Goal: Book appointment/travel/reservation

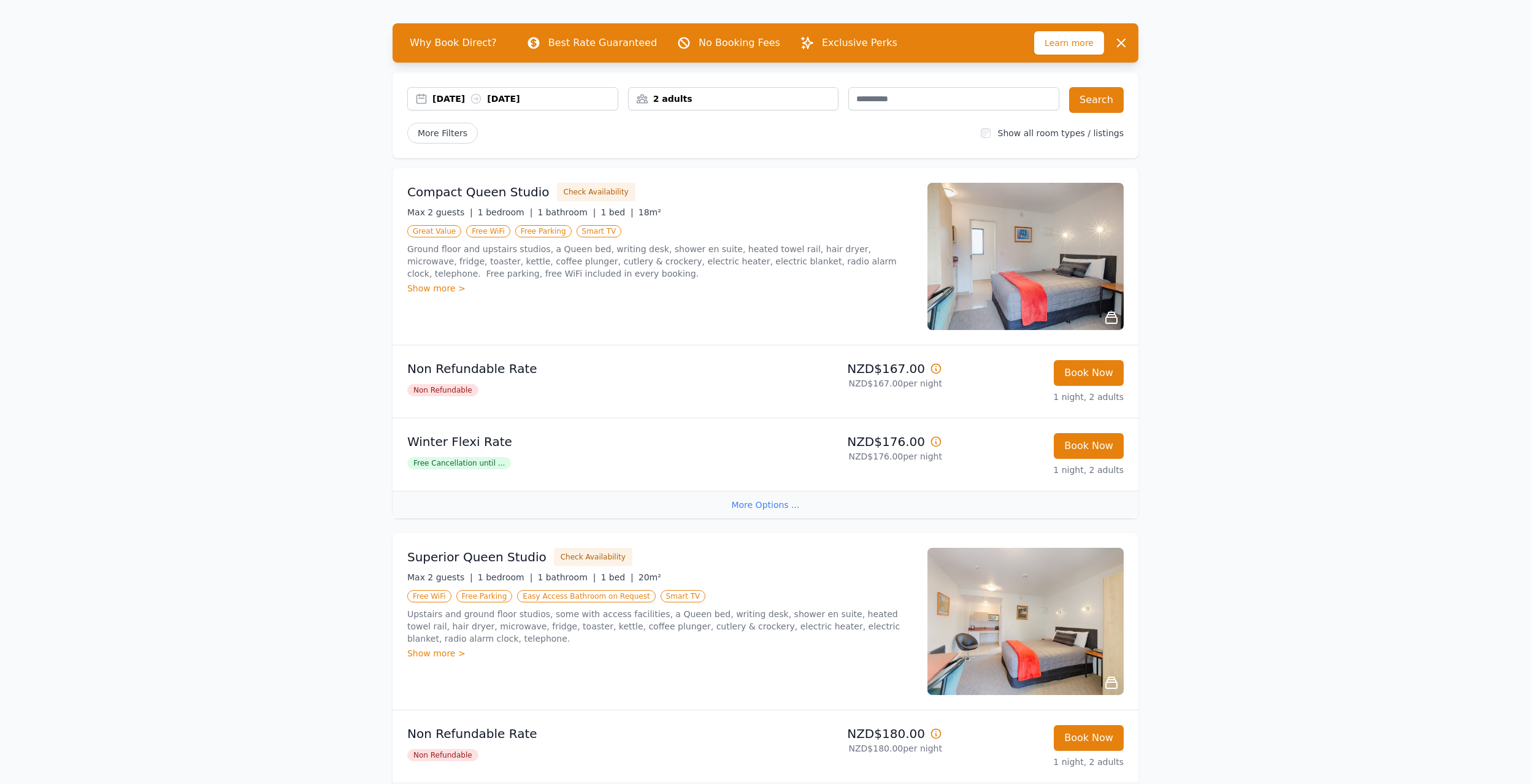
scroll to position [61, 0]
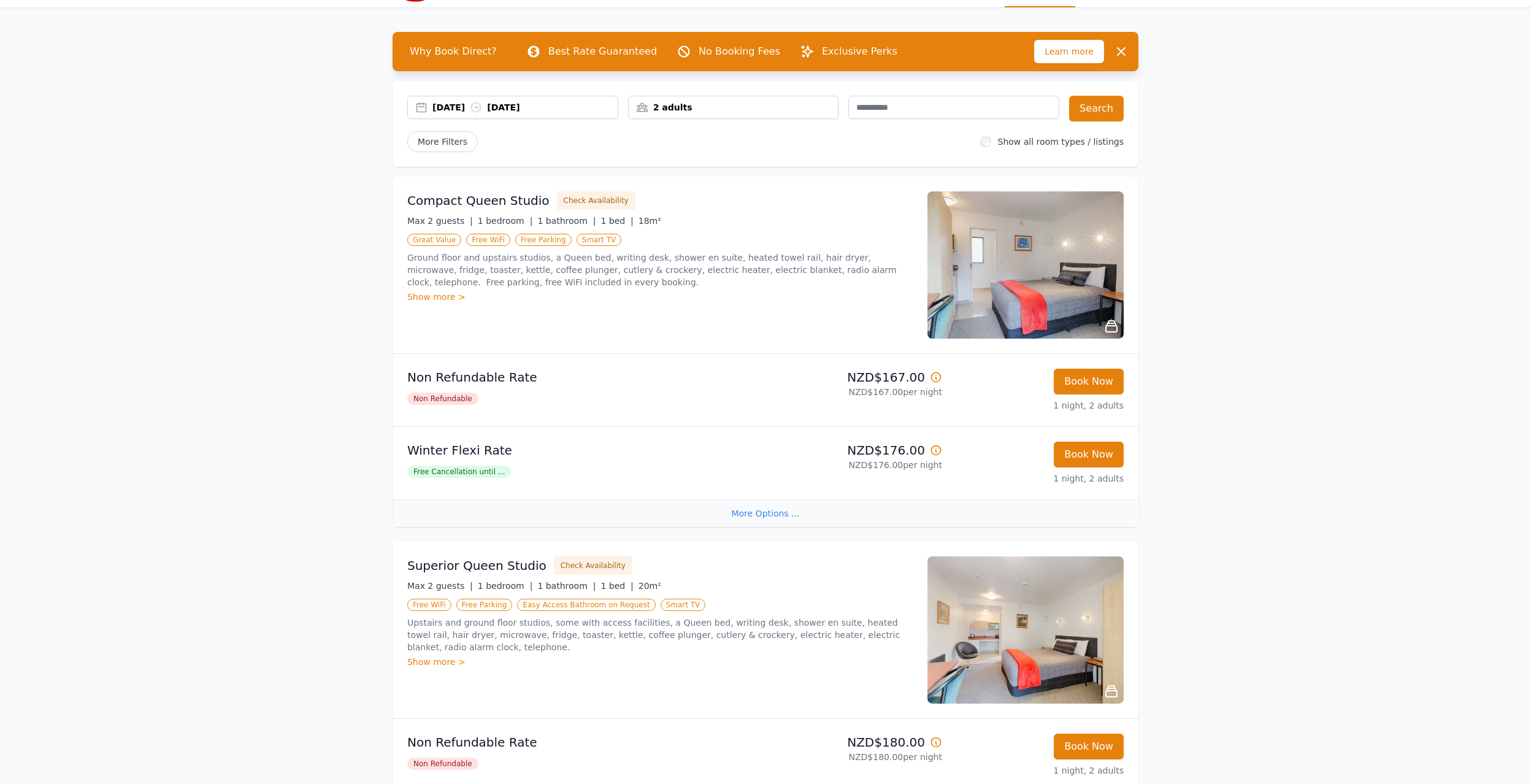
click at [453, 103] on div "[DATE] [DATE]" at bounding box center [525, 107] width 185 height 12
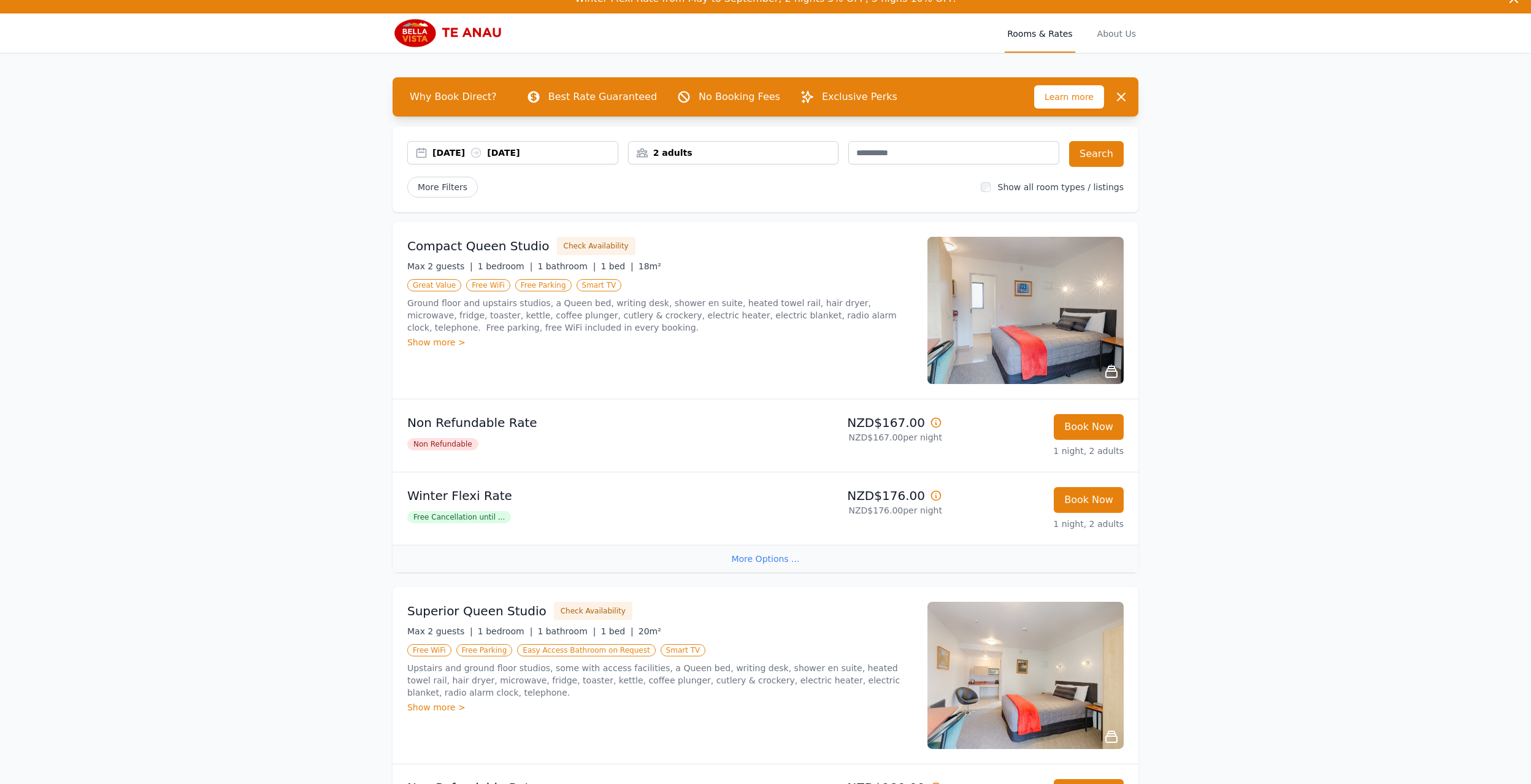
scroll to position [0, 0]
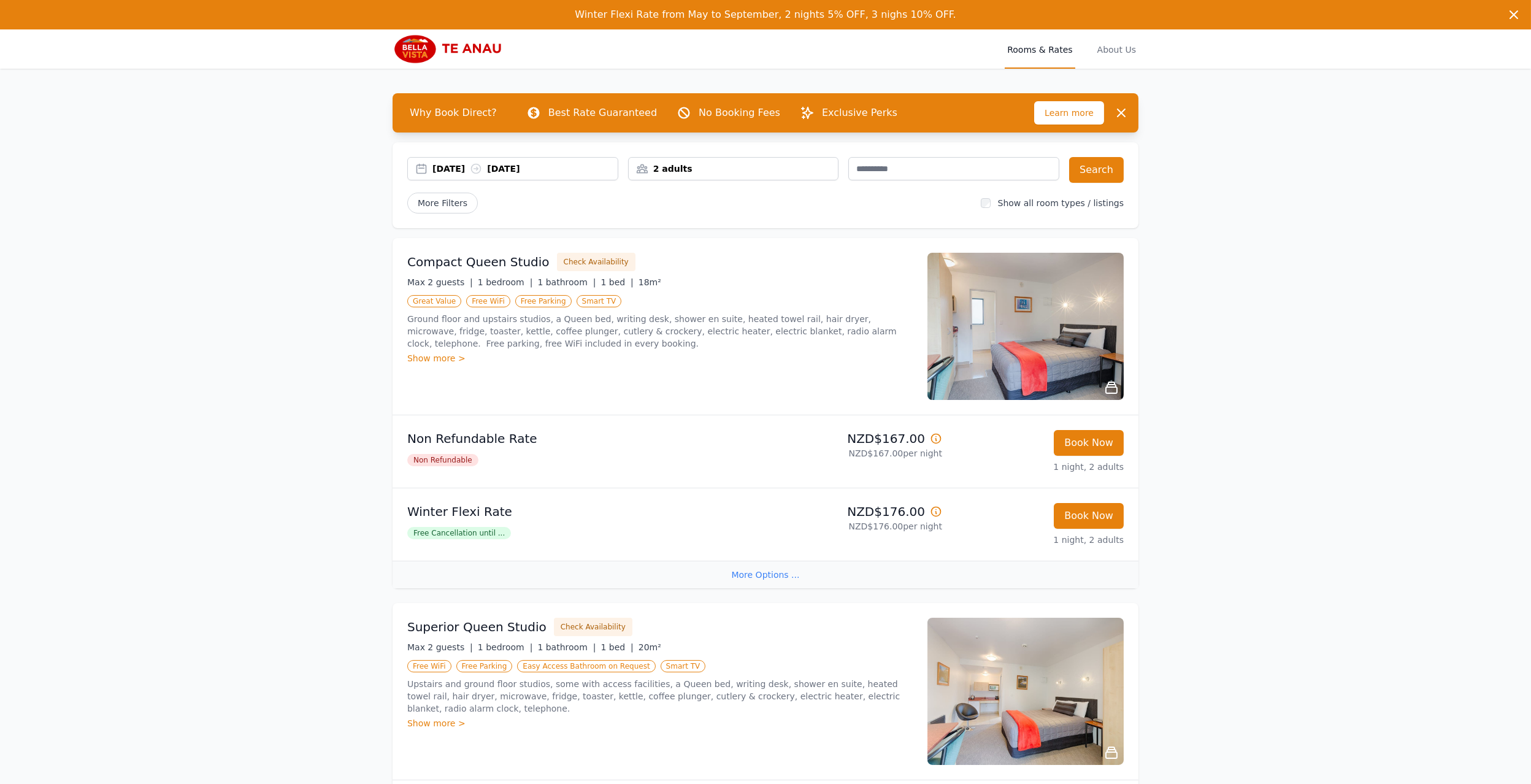
click at [459, 51] on img at bounding box center [452, 48] width 118 height 29
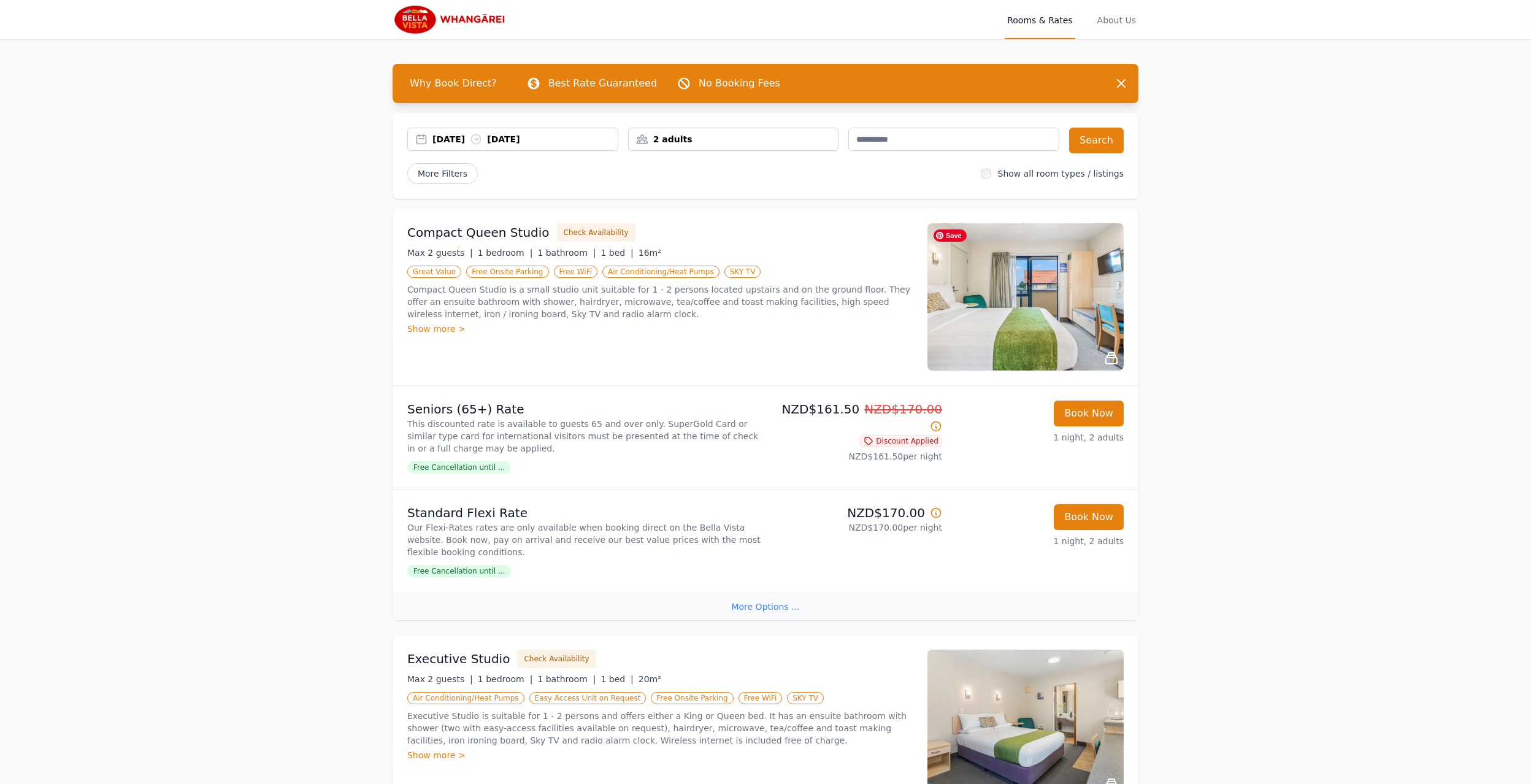
click at [1035, 322] on img at bounding box center [1025, 297] width 196 height 147
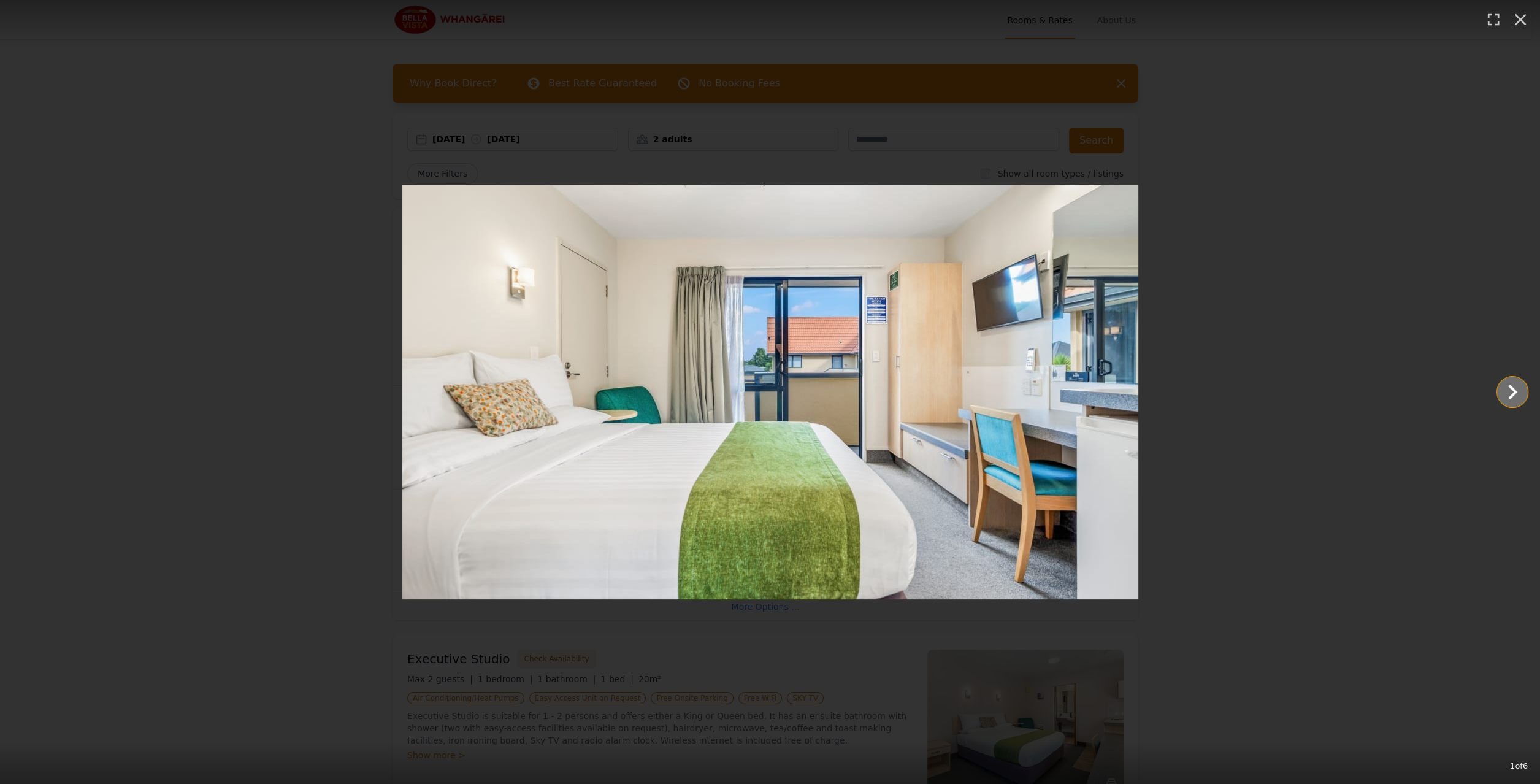
click at [1512, 393] on icon "Show slide 2 of 6" at bounding box center [1513, 392] width 29 height 29
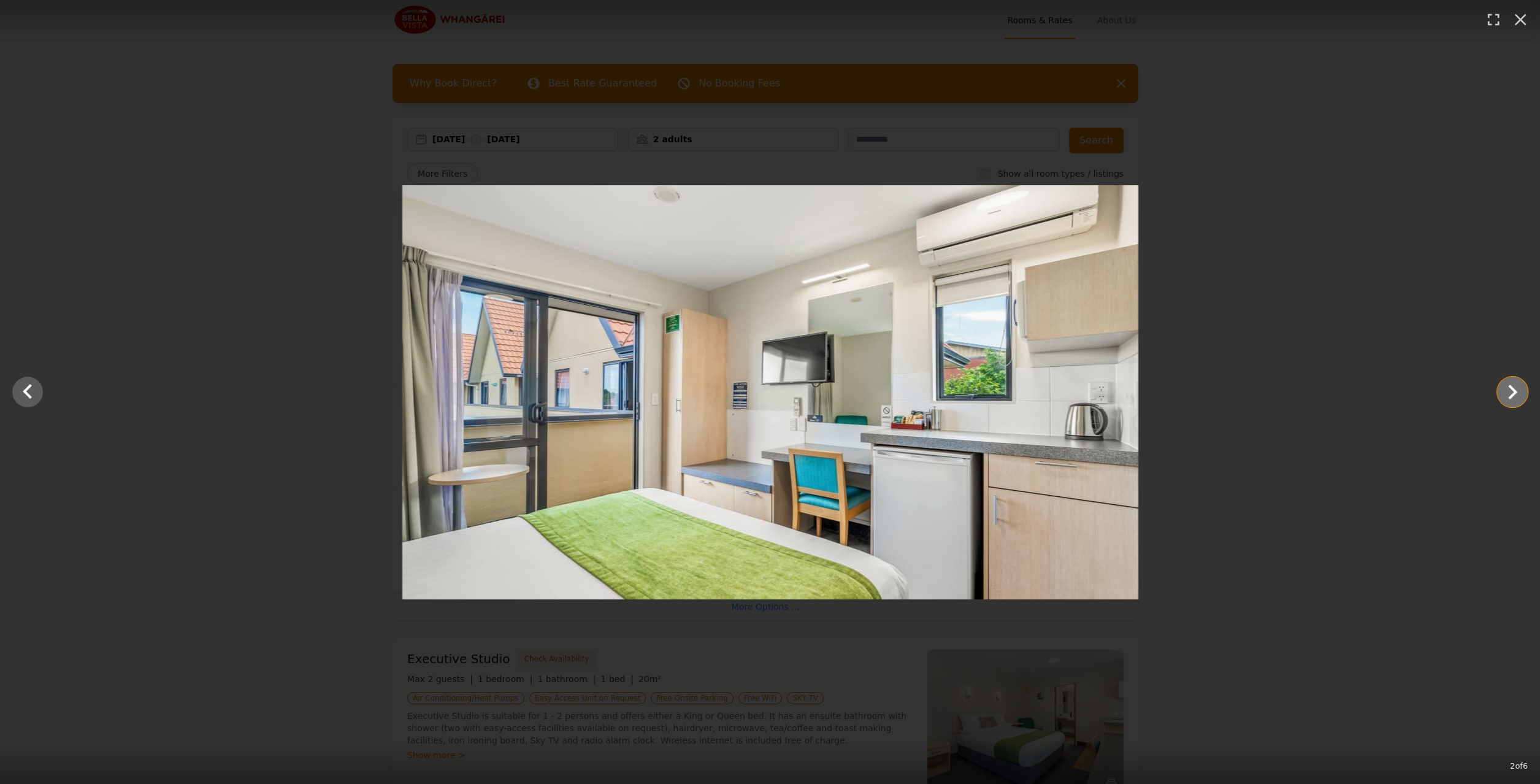
click at [1520, 385] on icon "Show slide 3 of 6" at bounding box center [1513, 392] width 29 height 29
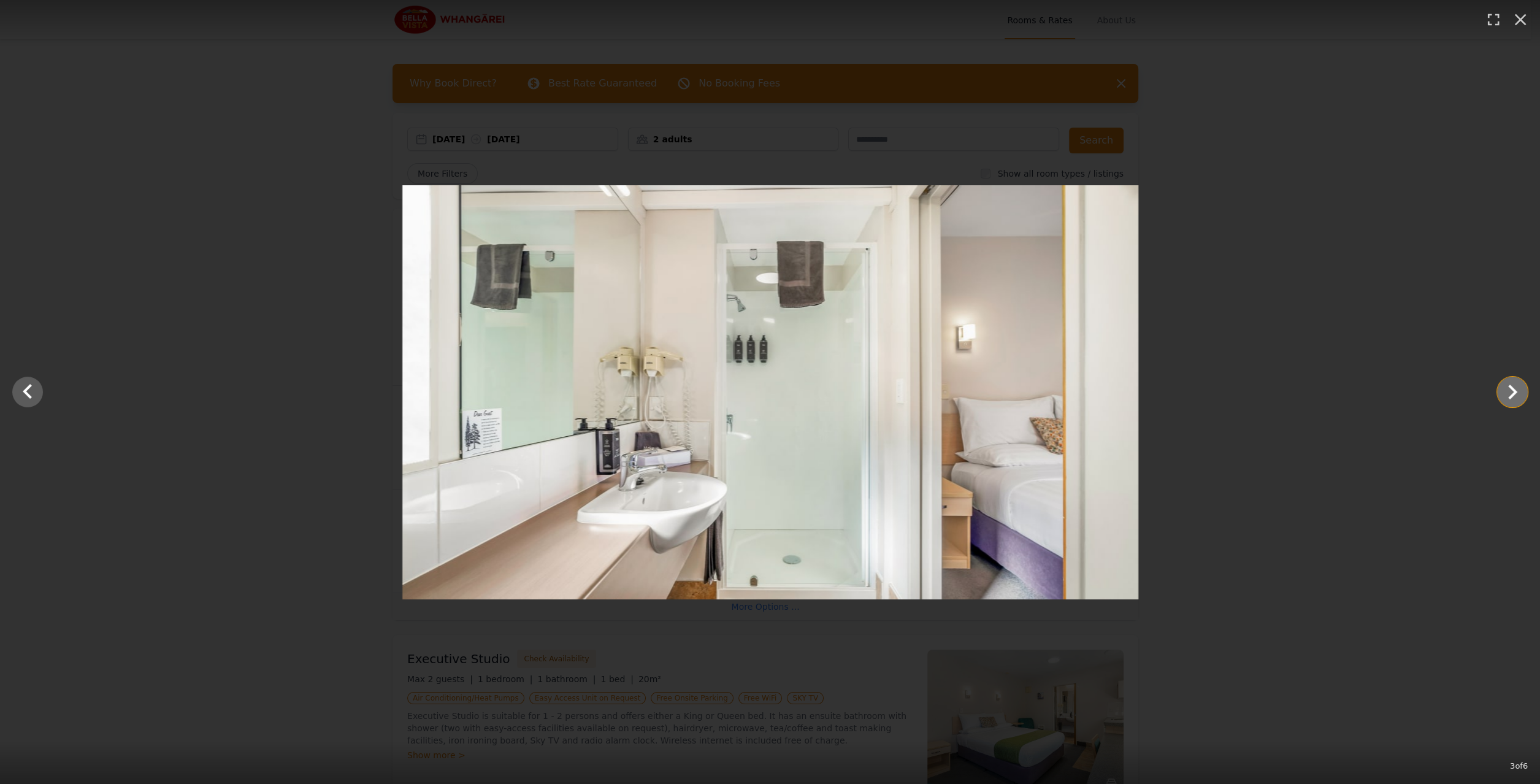
click at [1517, 396] on icon "Show slide 4 of 6" at bounding box center [1513, 392] width 29 height 29
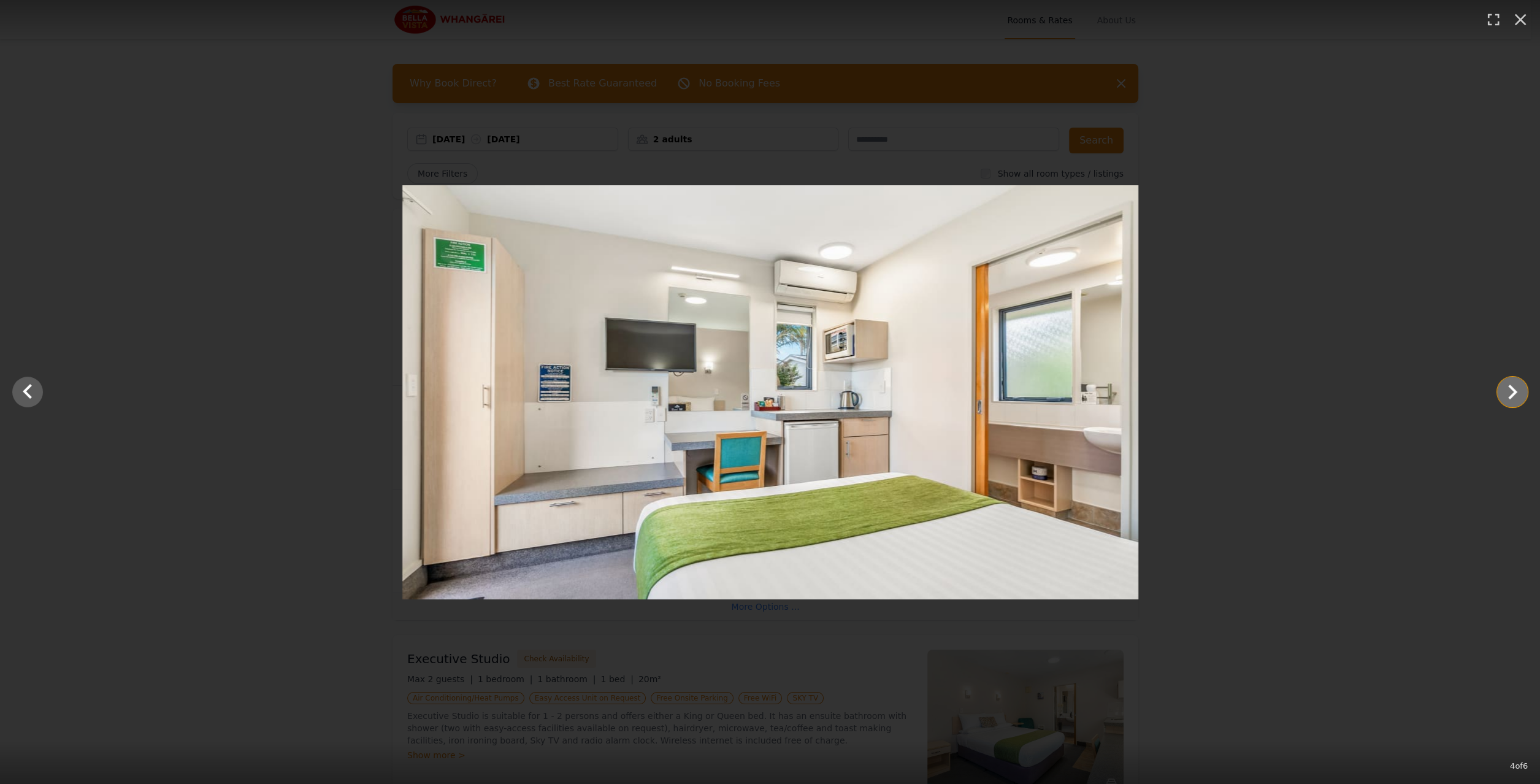
click at [1516, 397] on icon "Show slide 5 of 6" at bounding box center [1513, 392] width 29 height 29
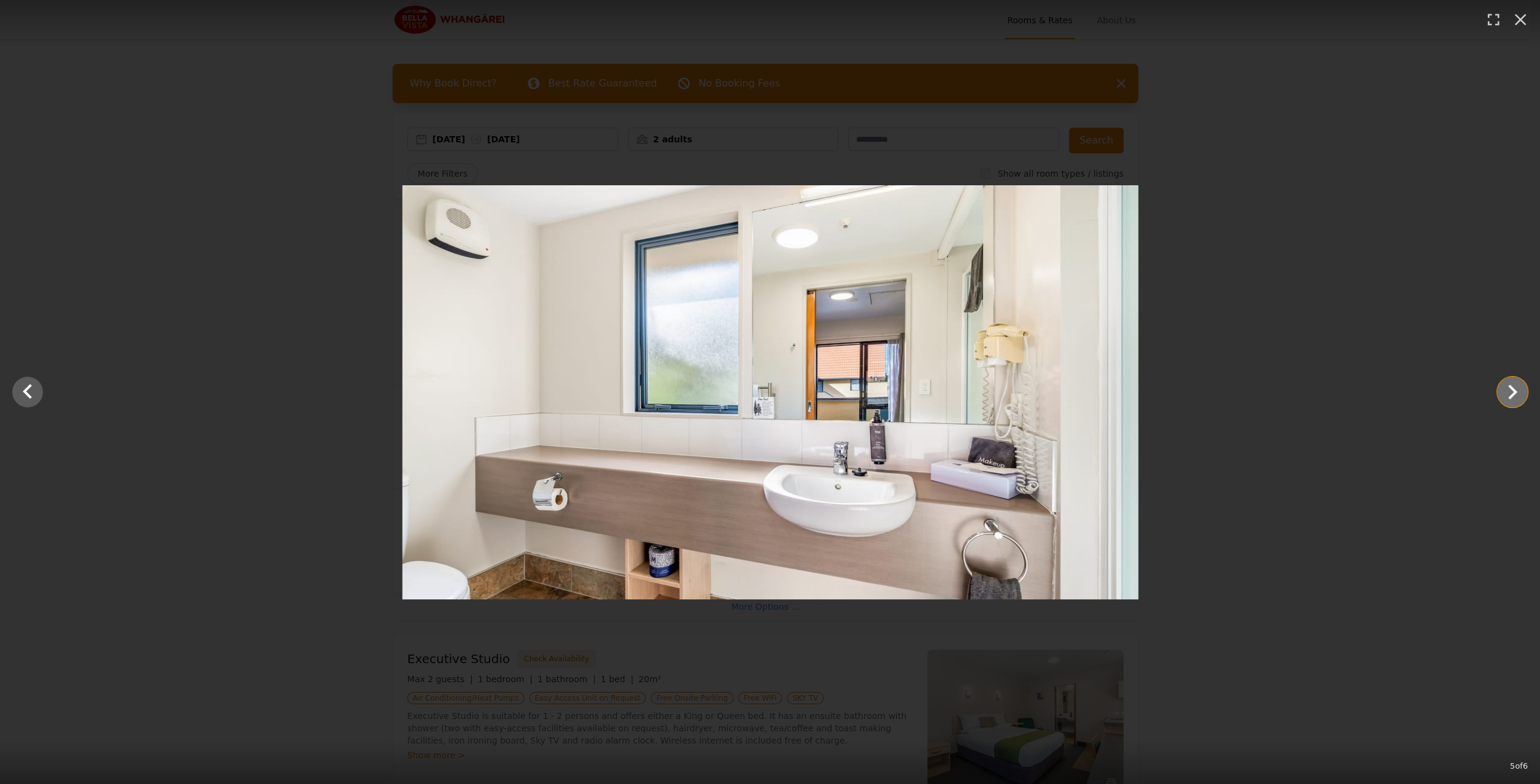
click at [1516, 397] on icon "Show slide 6 of 6" at bounding box center [1513, 392] width 29 height 29
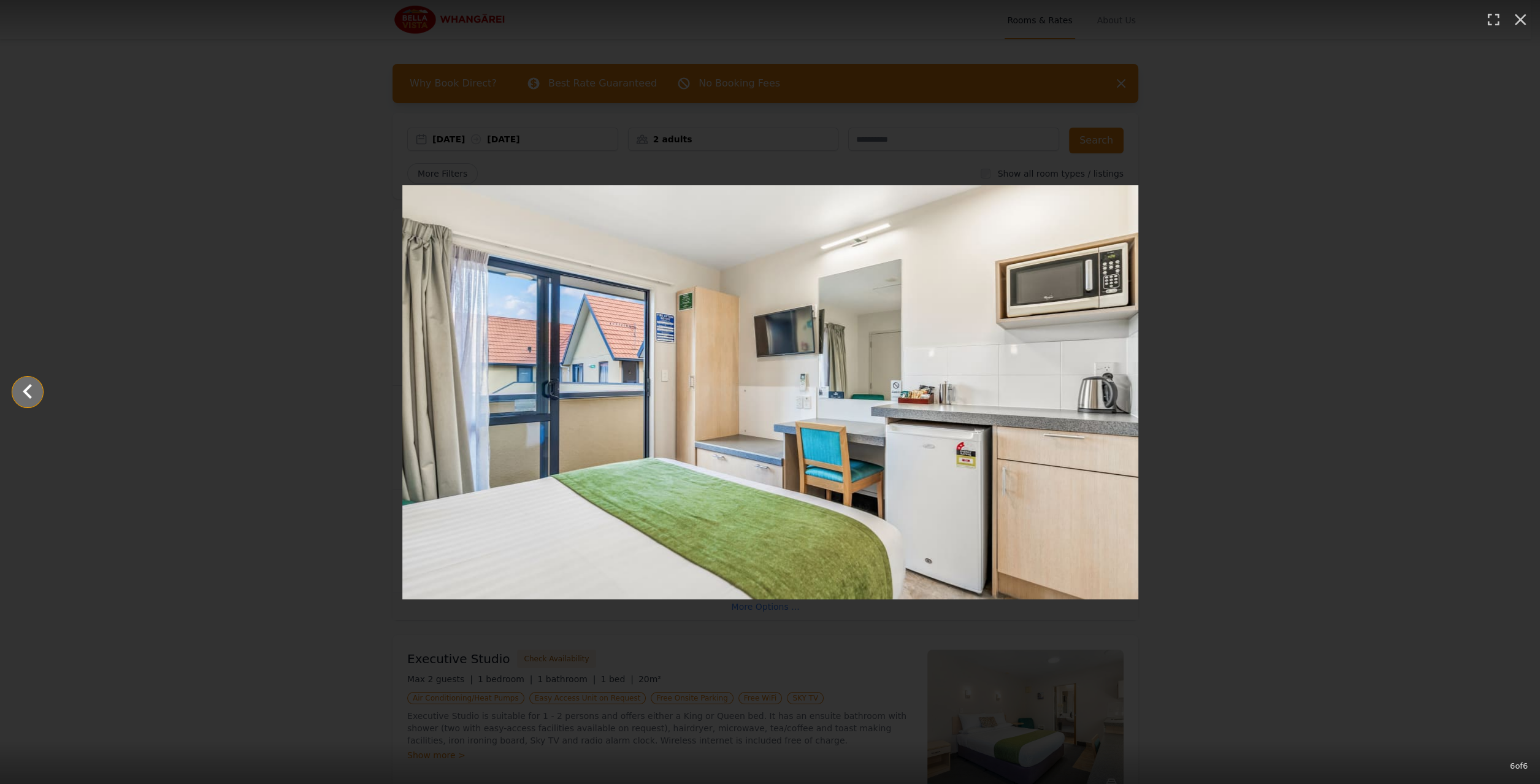
click at [18, 397] on icon "Show slide 5 of 6" at bounding box center [27, 392] width 29 height 29
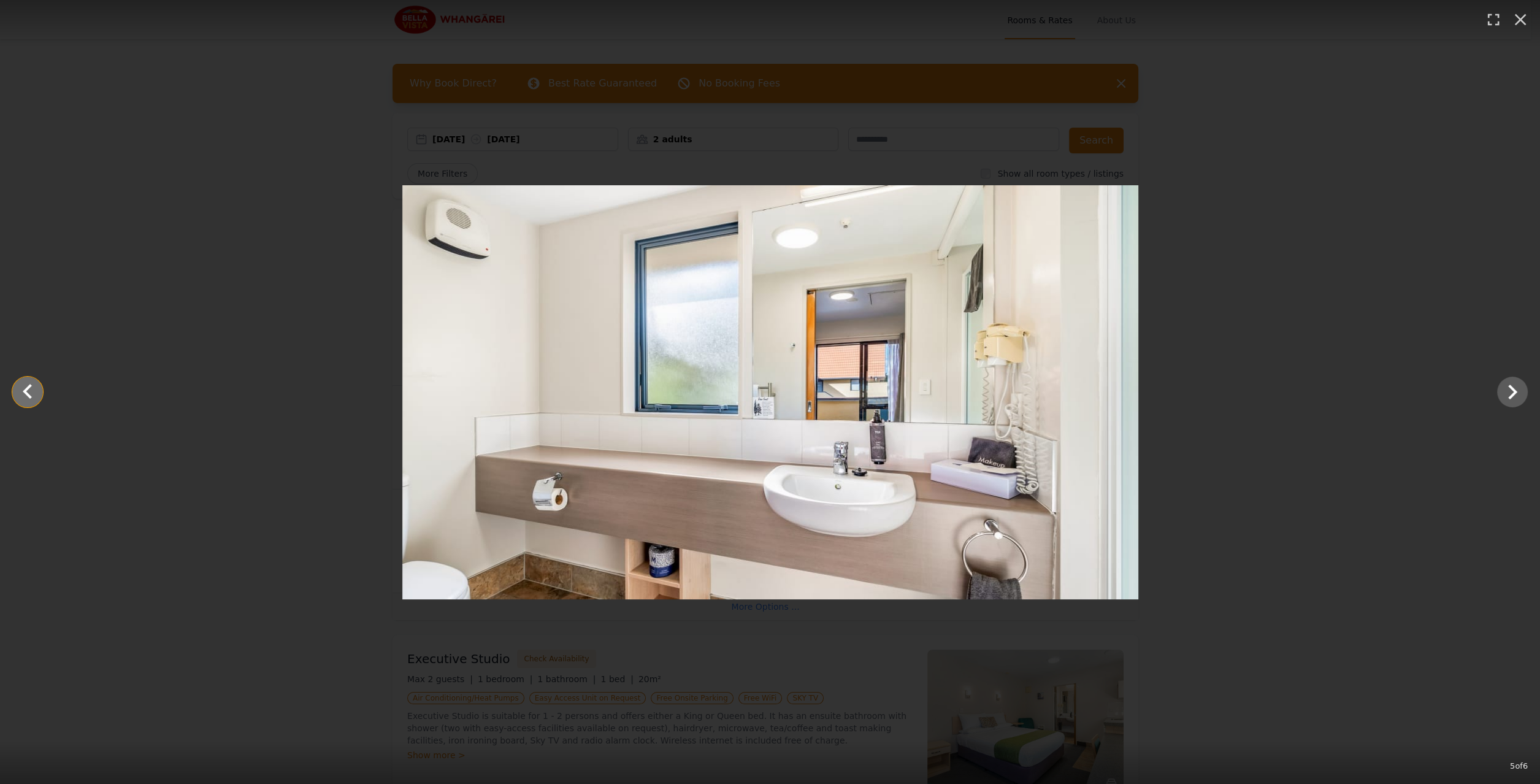
click at [37, 400] on icon "Show slide 4 of 6" at bounding box center [27, 392] width 29 height 29
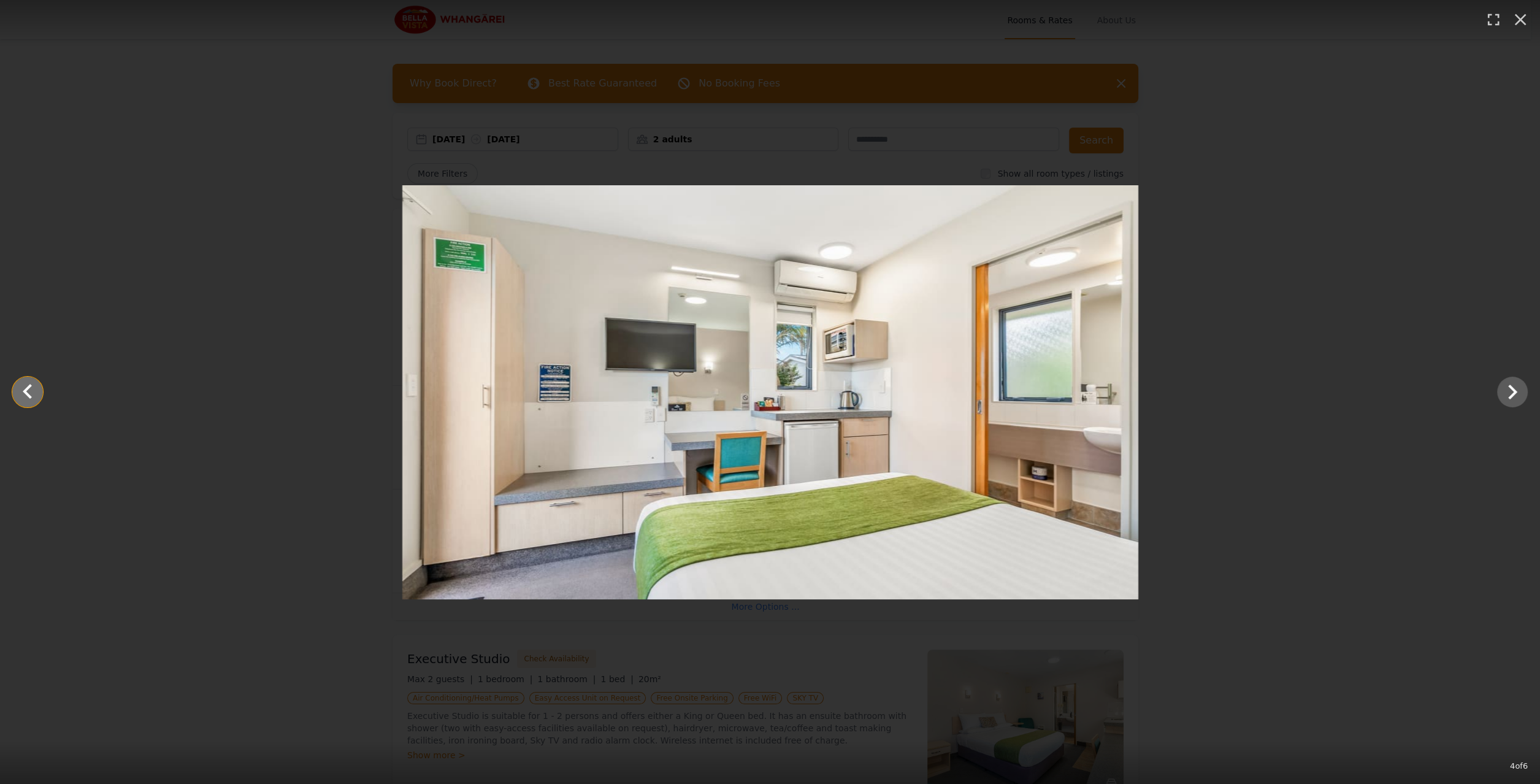
click at [16, 398] on icon "Show slide 3 of 6" at bounding box center [27, 392] width 29 height 29
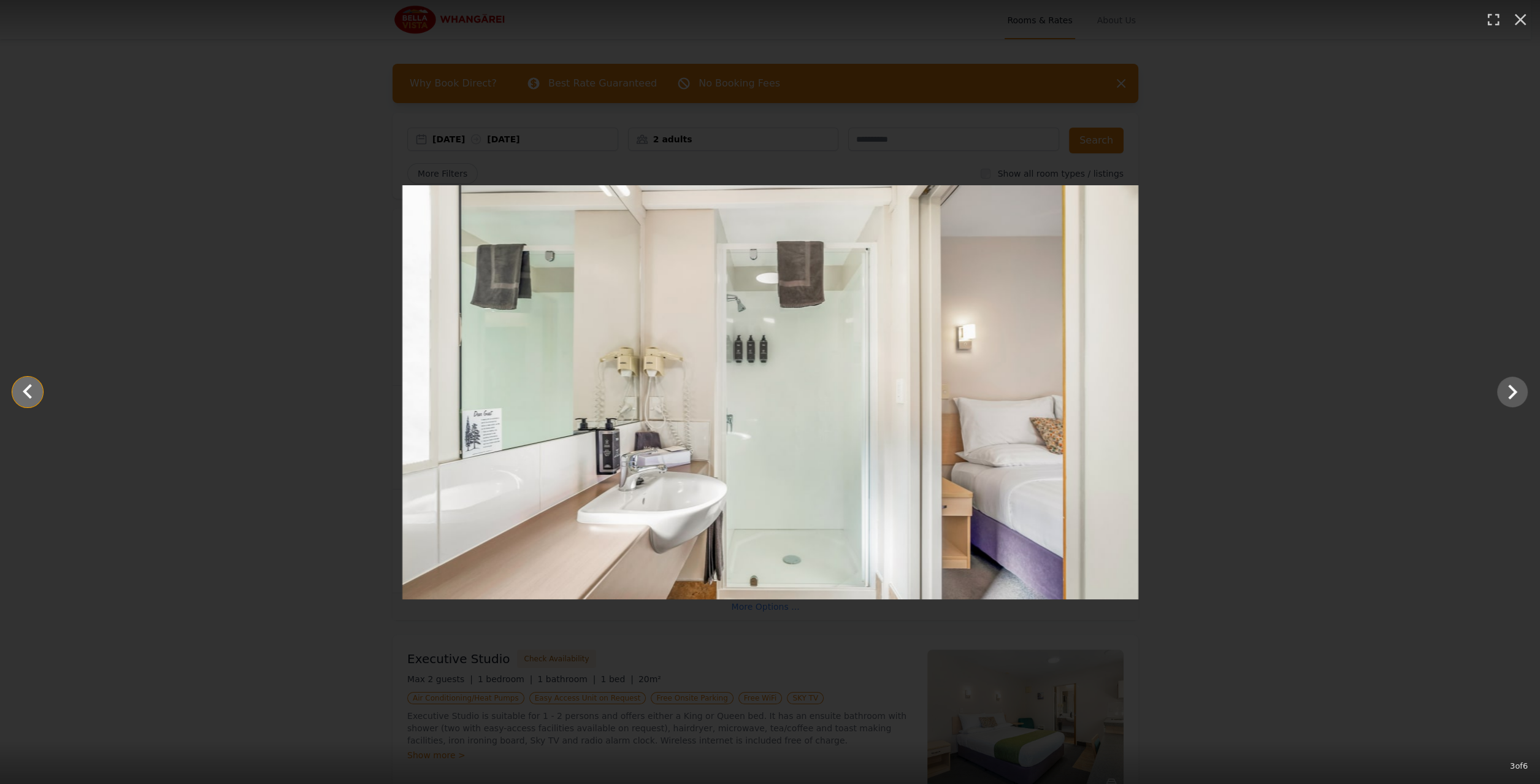
click at [27, 399] on icon "Show slide 2 of 6" at bounding box center [27, 392] width 29 height 29
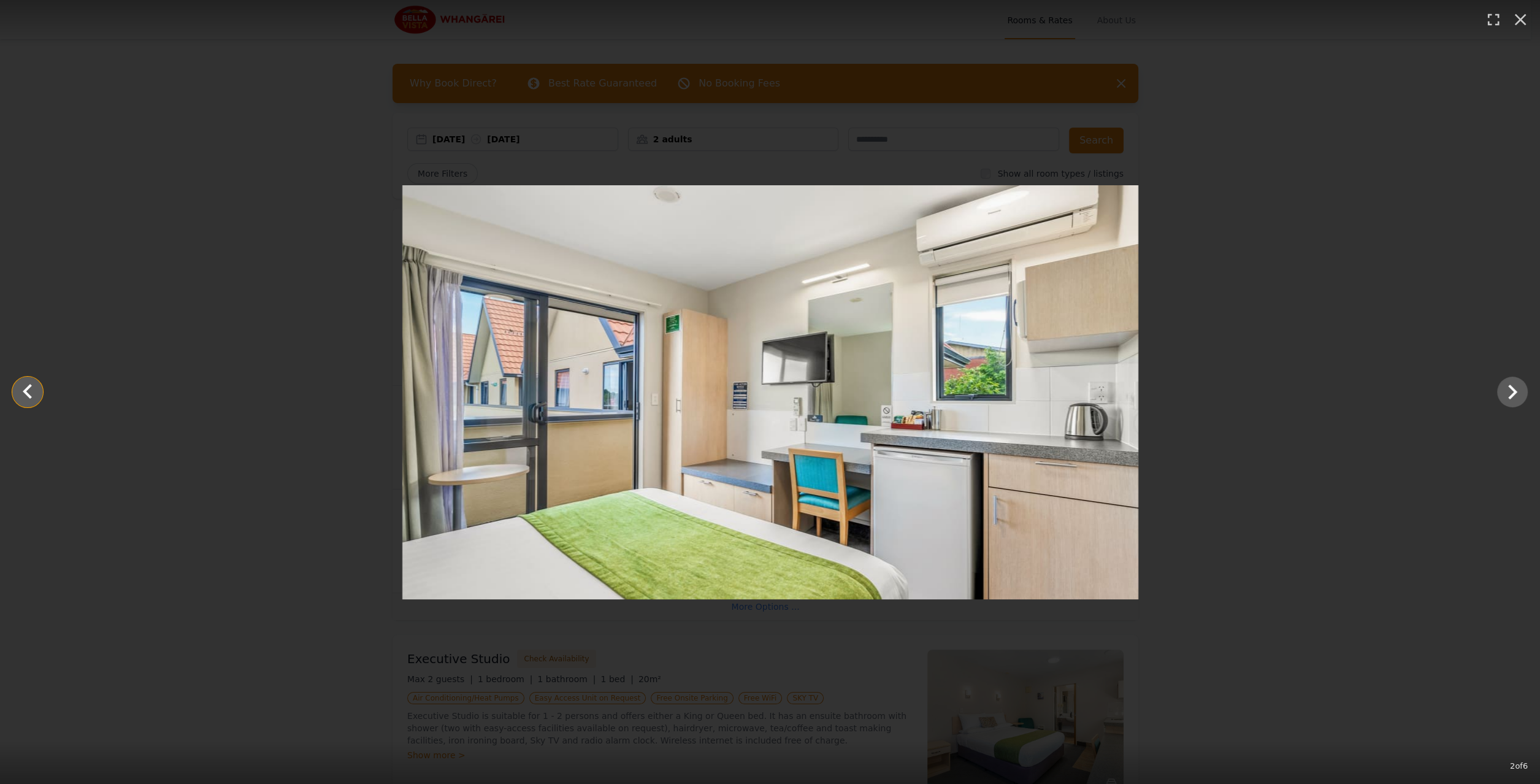
click at [24, 388] on icon "Show slide 1 of 6" at bounding box center [27, 392] width 29 height 29
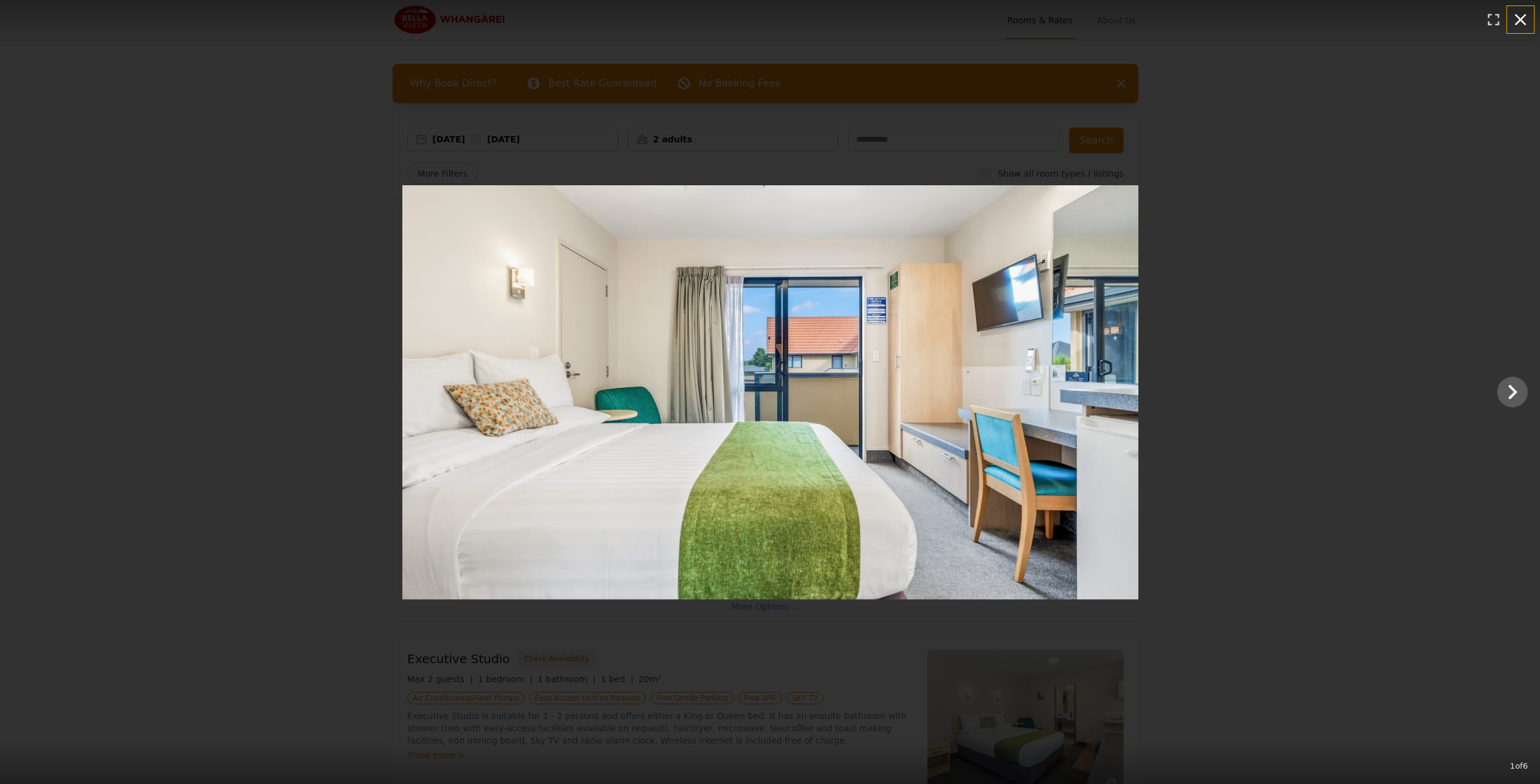
click at [1521, 22] on icon "button" at bounding box center [1521, 19] width 19 height 19
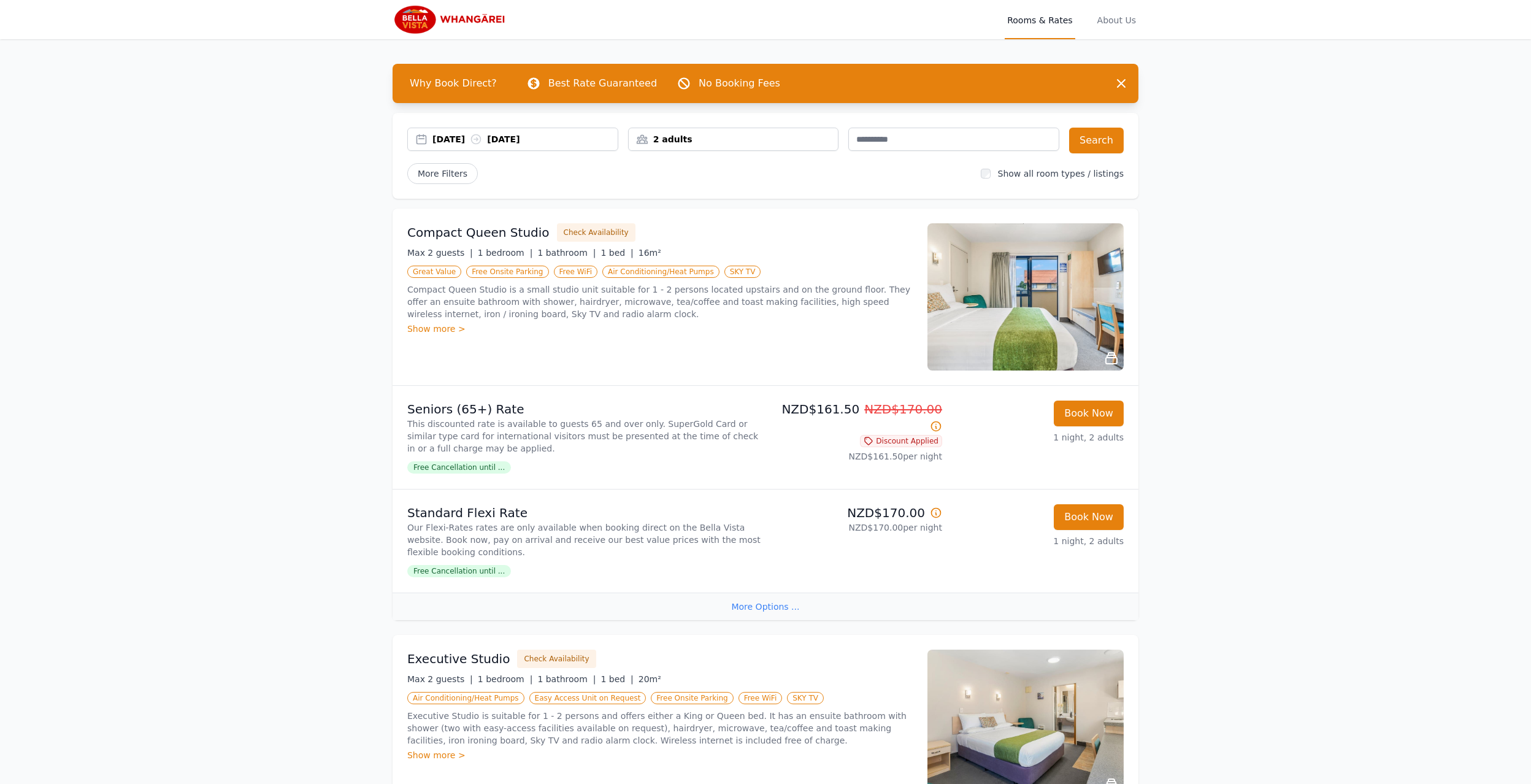
click at [439, 16] on img at bounding box center [452, 19] width 118 height 29
